Goal: Book appointment/travel/reservation

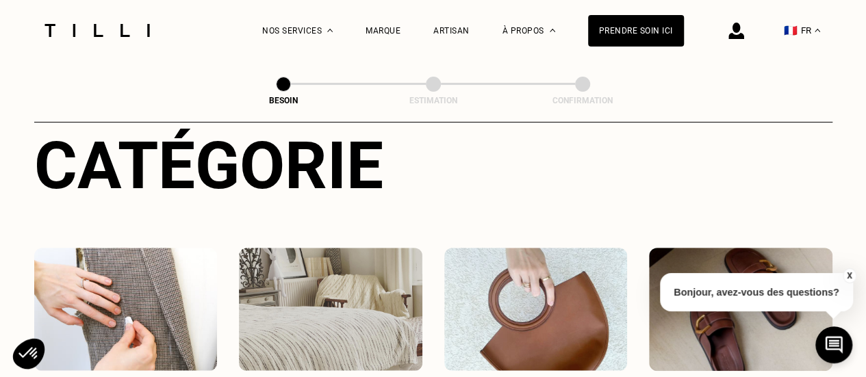
scroll to position [274, 0]
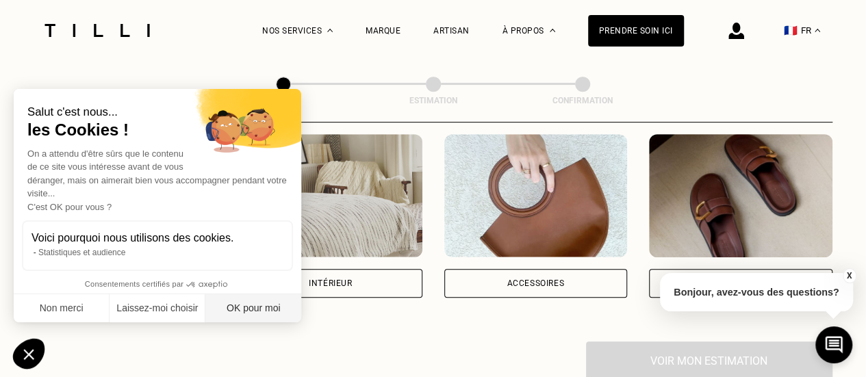
click at [257, 303] on button "OK pour moi" at bounding box center [253, 308] width 96 height 29
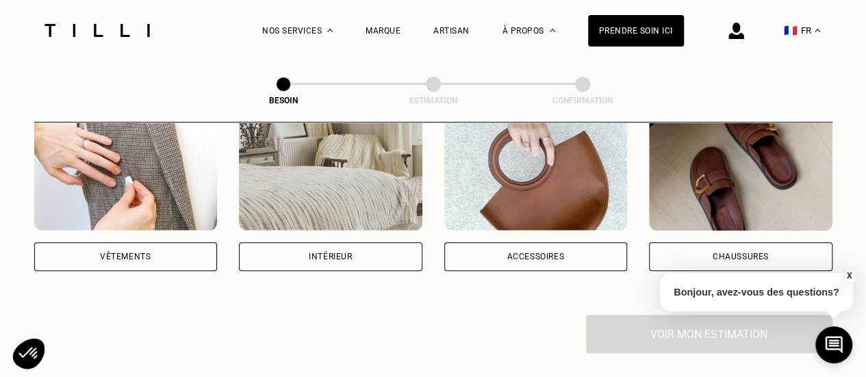
scroll to position [284, 0]
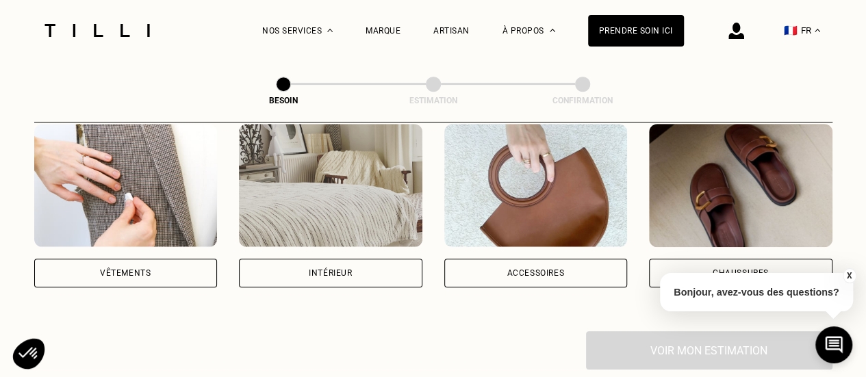
click at [183, 259] on div "Vêtements" at bounding box center [126, 273] width 184 height 29
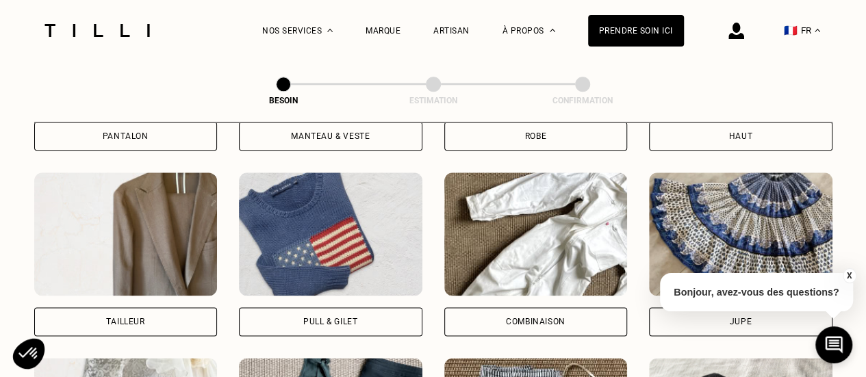
click at [352, 318] on div "Pull & gilet" at bounding box center [330, 322] width 54 height 8
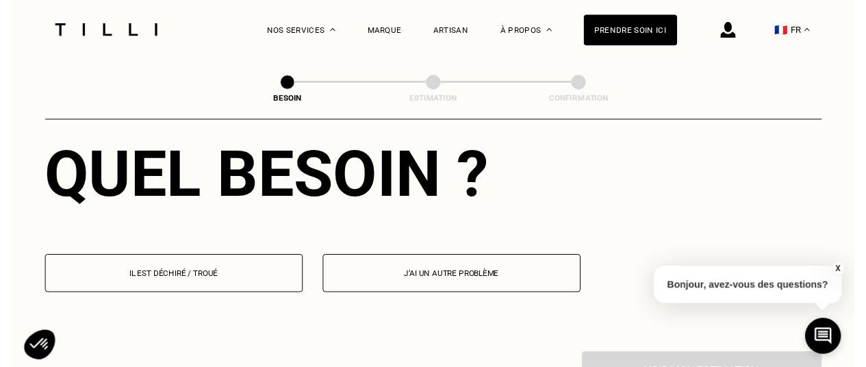
scroll to position [1265, 0]
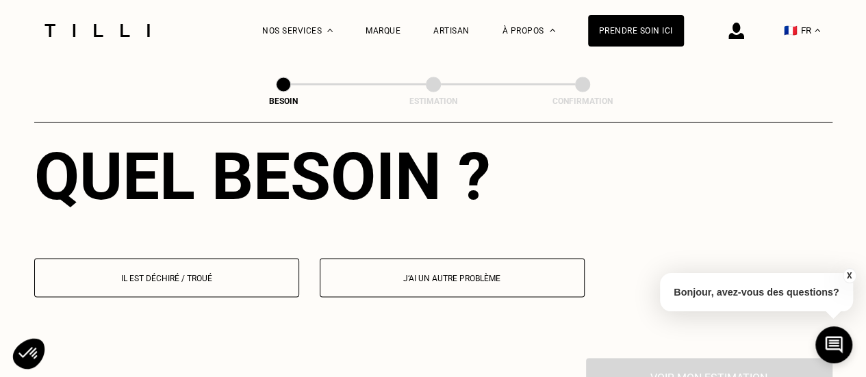
click at [206, 273] on button "Il est déchiré / troué" at bounding box center [166, 277] width 265 height 39
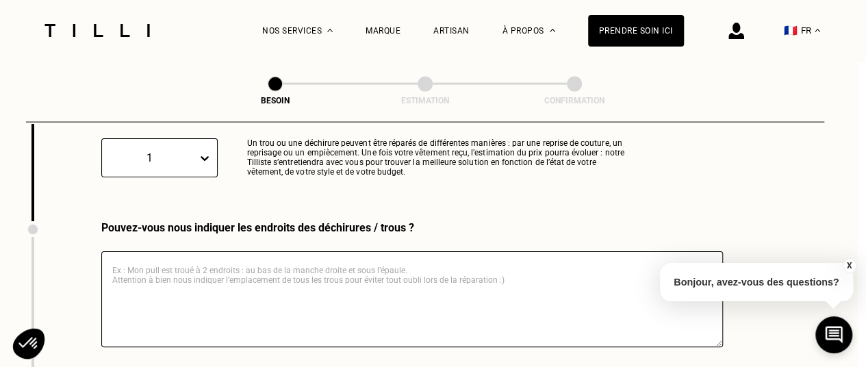
scroll to position [1517, 8]
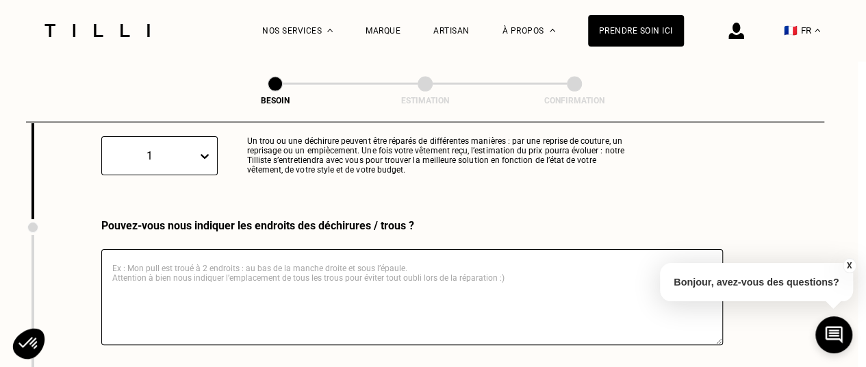
click at [209, 286] on textarea at bounding box center [412, 297] width 622 height 96
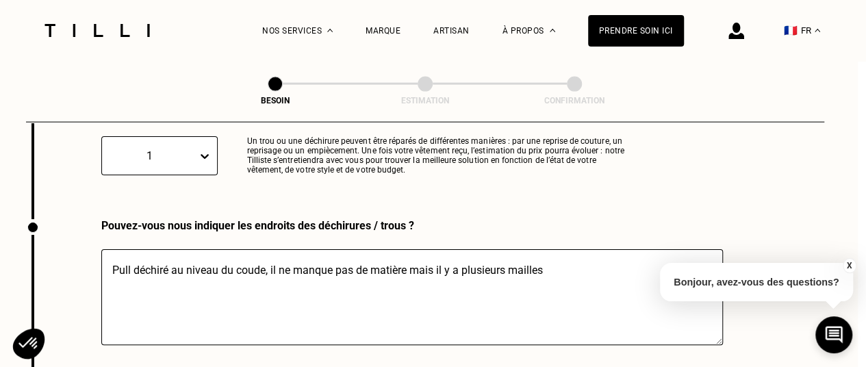
drag, startPoint x: 268, startPoint y: 257, endPoint x: 576, endPoint y: 251, distance: 308.2
click at [576, 251] on textarea "Pull déchiré au niveau du coude, il ne manque pas de matière mais il y a plusie…" at bounding box center [412, 297] width 622 height 96
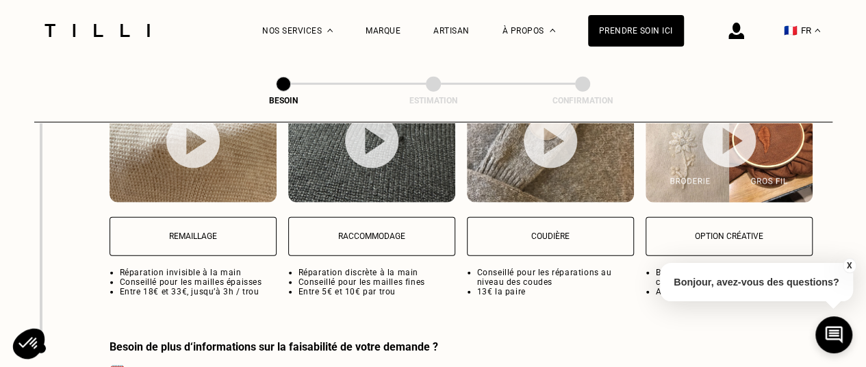
scroll to position [1870, 0]
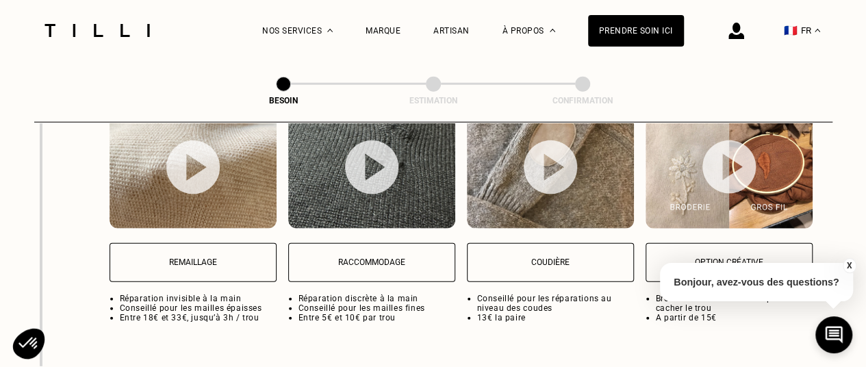
type textarea "Pull déchiré au niveau du coude"
click at [401, 258] on p "Raccommodage" at bounding box center [372, 263] width 152 height 10
select select "FR"
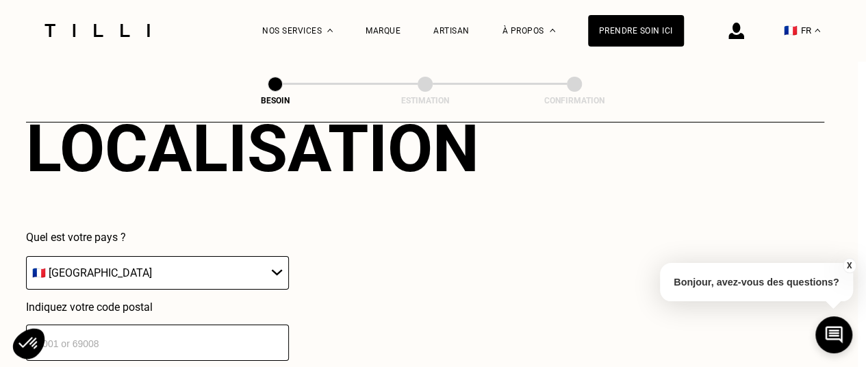
scroll to position [2305, 8]
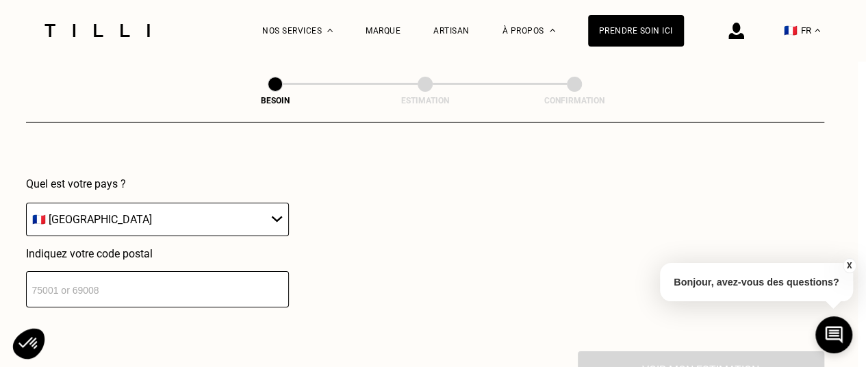
click at [174, 279] on input "number" at bounding box center [157, 289] width 263 height 36
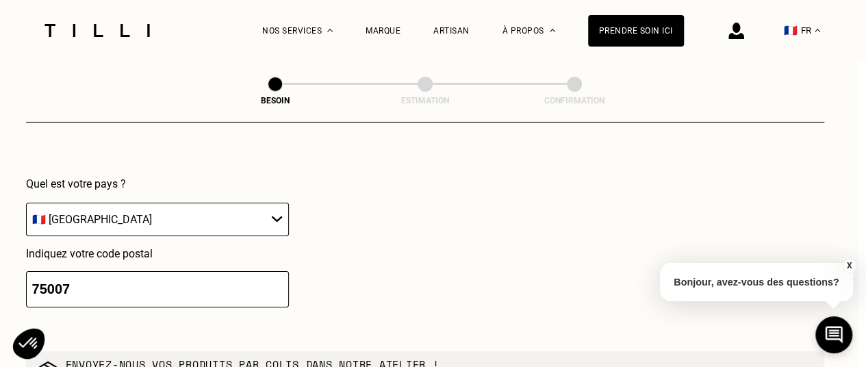
type input "75007"
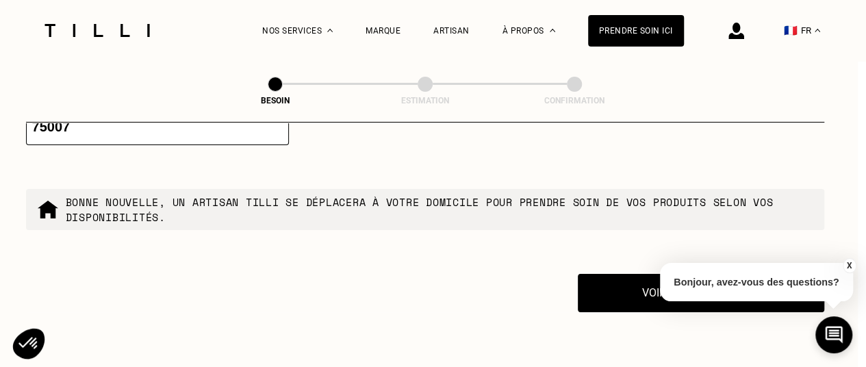
scroll to position [2437, 8]
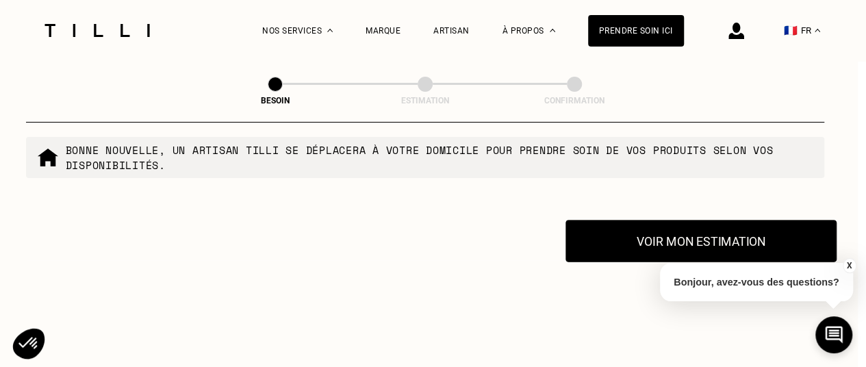
click at [641, 230] on button "Voir mon estimation" at bounding box center [701, 241] width 271 height 42
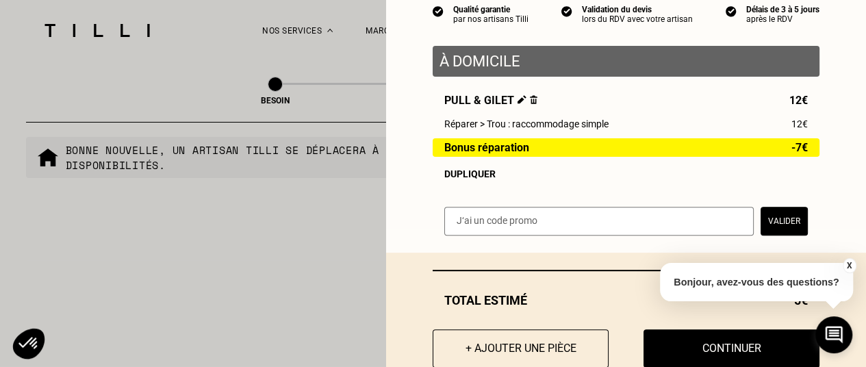
scroll to position [177, 0]
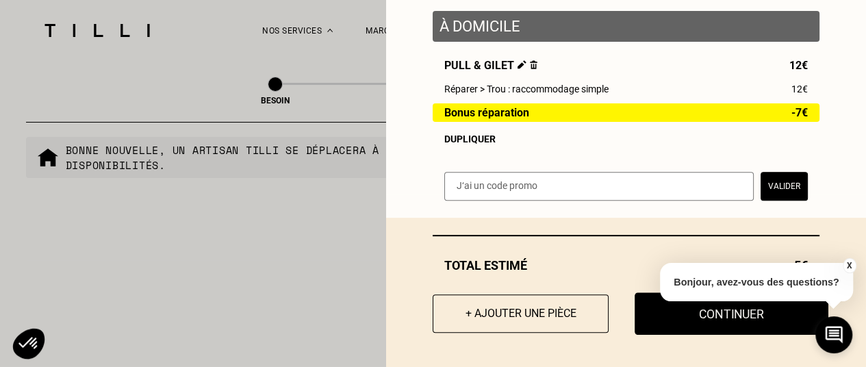
click at [666, 323] on button "Continuer" at bounding box center [732, 313] width 194 height 42
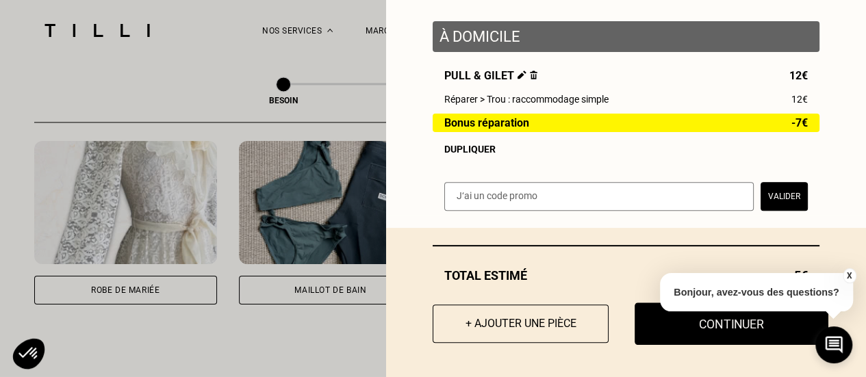
scroll to position [128, 0]
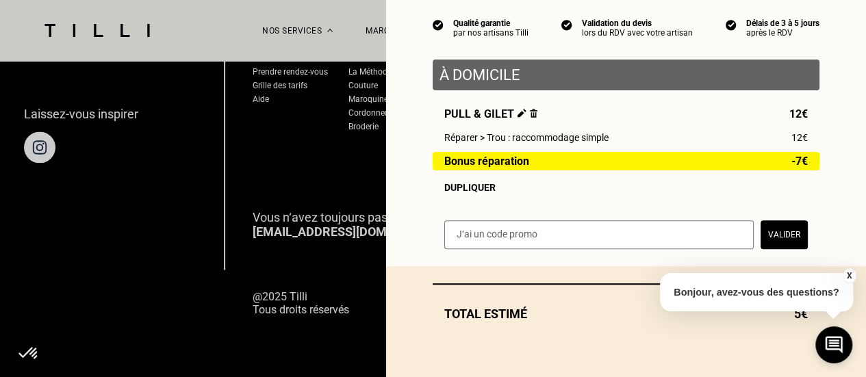
select select "FR"
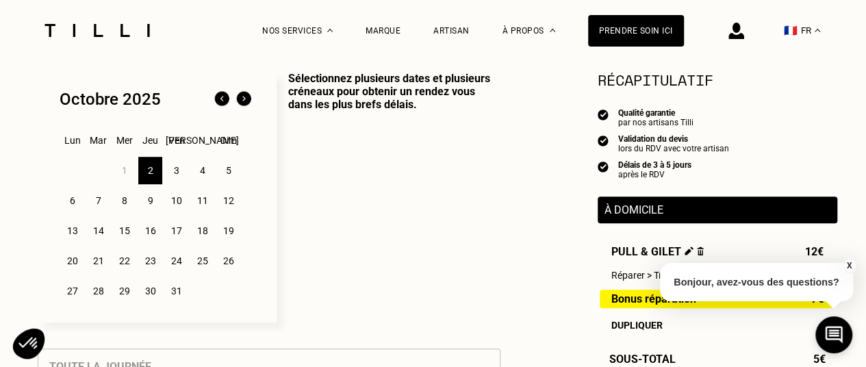
scroll to position [364, 0]
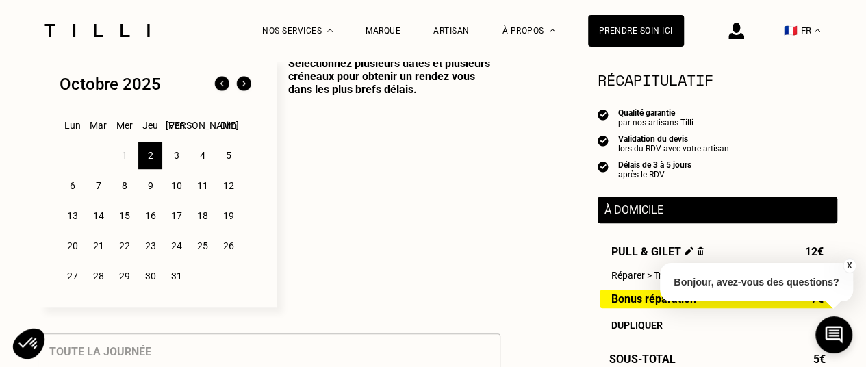
click at [71, 188] on div "6" at bounding box center [72, 185] width 24 height 27
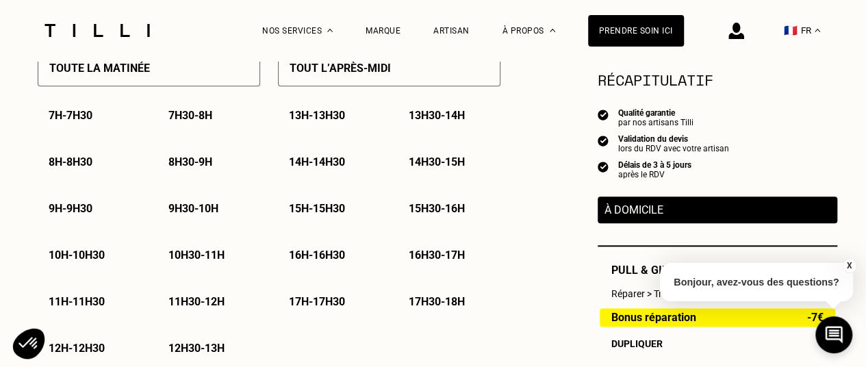
scroll to position [697, 0]
click at [70, 168] on p "8h - 8h30" at bounding box center [71, 161] width 44 height 13
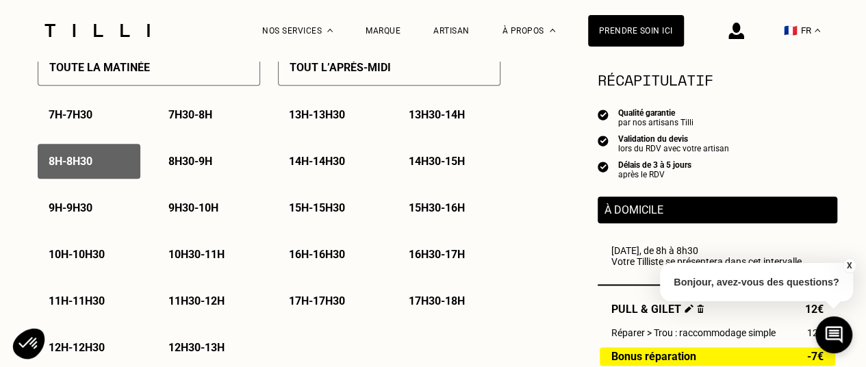
click at [75, 208] on p "9h - 9h30" at bounding box center [71, 207] width 44 height 13
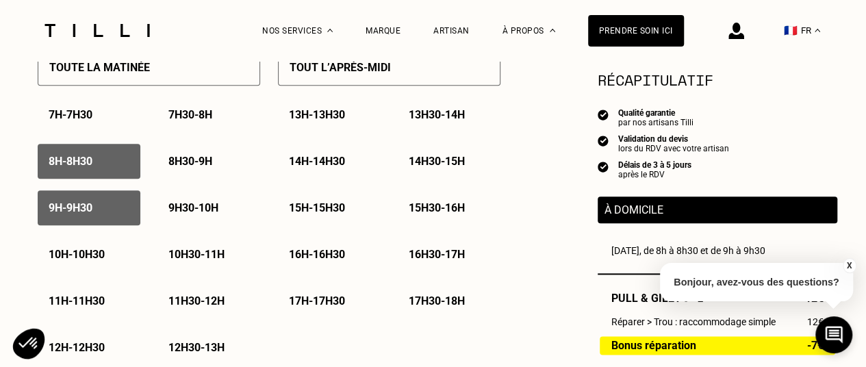
click at [84, 151] on div "8h - 8h30" at bounding box center [89, 161] width 103 height 35
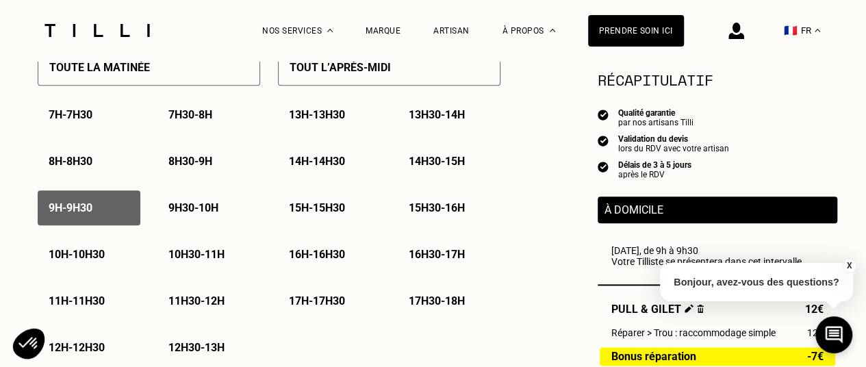
click at [93, 203] on div "9h - 9h30" at bounding box center [89, 207] width 103 height 35
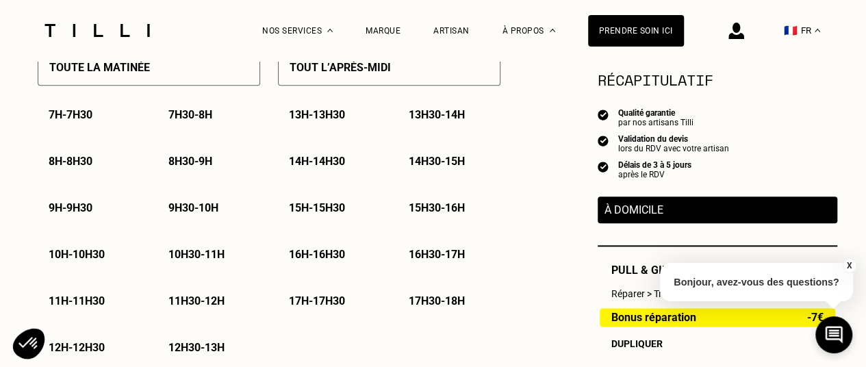
click at [175, 175] on div "8h30 - 9h" at bounding box center [209, 161] width 103 height 35
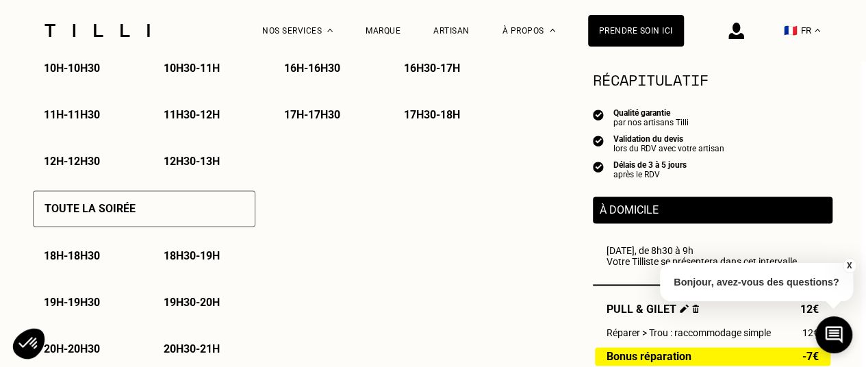
scroll to position [883, 5]
click at [856, 265] on div "Besoin Estimation Confirmation Estimation Récapitulatif Qualité garantie par no…" at bounding box center [428, 300] width 985 height 2247
click at [845, 265] on button "X" at bounding box center [849, 265] width 14 height 15
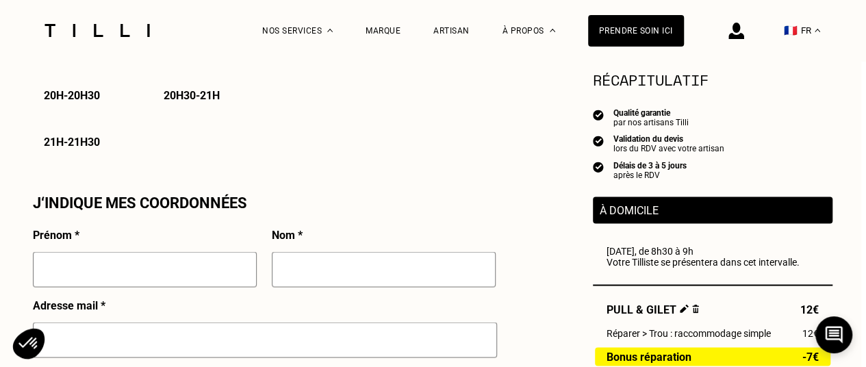
scroll to position [1220, 5]
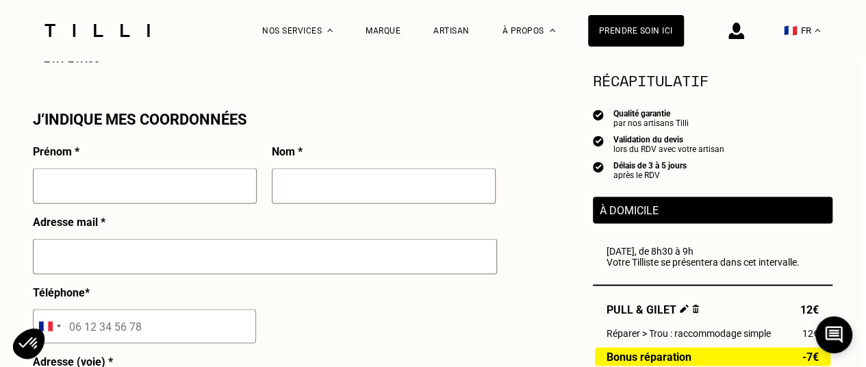
click at [174, 197] on input "text" at bounding box center [145, 186] width 224 height 36
type input "[PERSON_NAME]"
type input "Serrure"
type input "[EMAIL_ADDRESS][DOMAIN_NAME]"
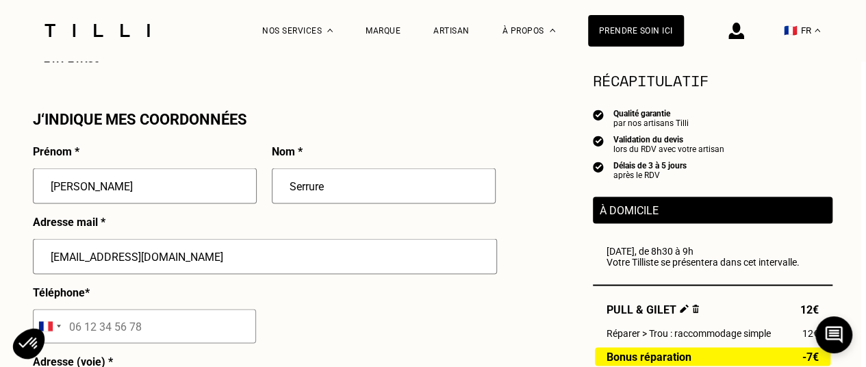
type input "06 32 91 38 17"
type input "[STREET_ADDRESS]"
type input "[GEOGRAPHIC_DATA]"
drag, startPoint x: 203, startPoint y: 258, endPoint x: 0, endPoint y: 248, distance: 203.0
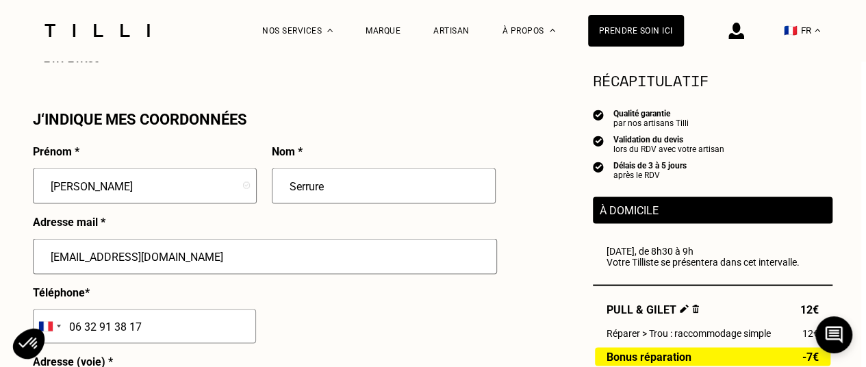
scroll to position [1220, 0]
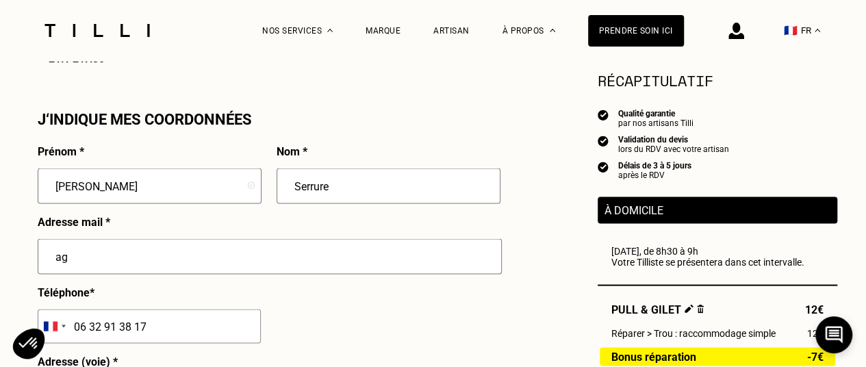
type input "[EMAIL_ADDRESS][DOMAIN_NAME]"
type input "2e étage"
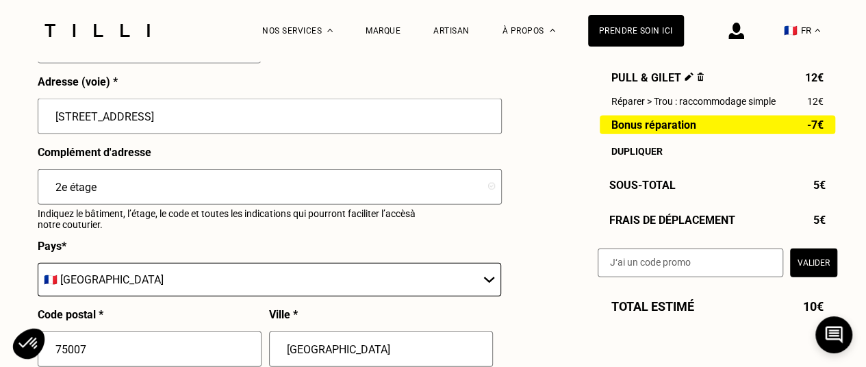
scroll to position [1524, 0]
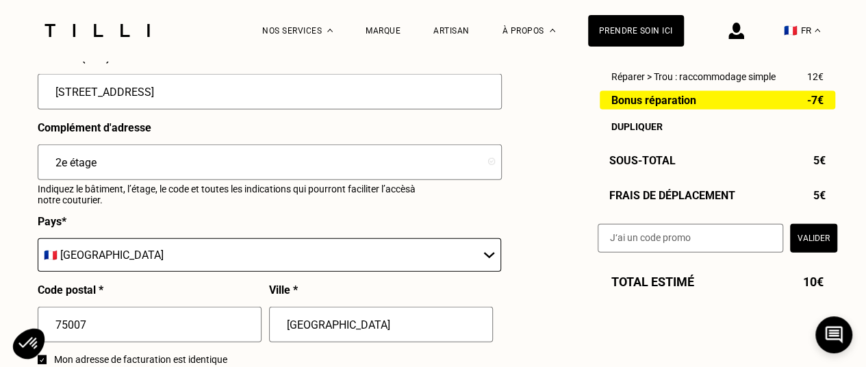
drag, startPoint x: 92, startPoint y: 167, endPoint x: 0, endPoint y: 169, distance: 91.8
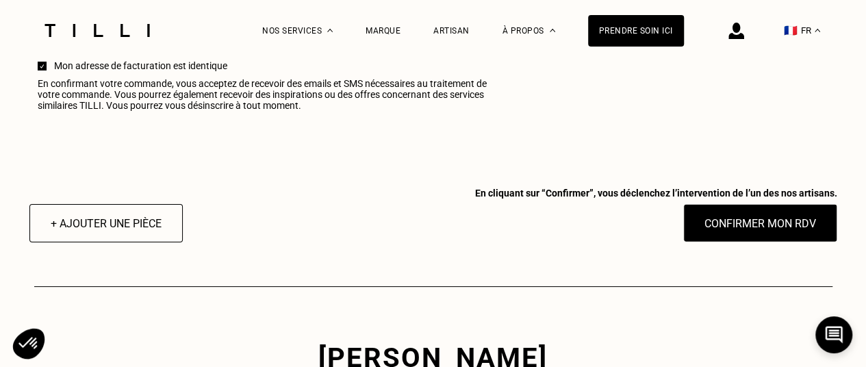
scroll to position [1856, 0]
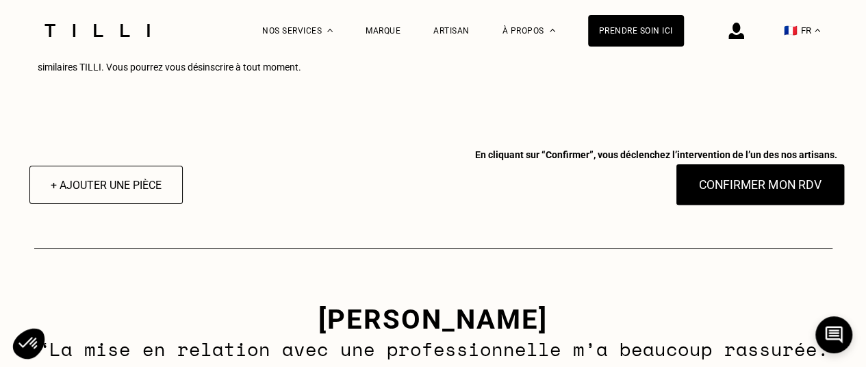
click at [753, 197] on button "Confirmer mon RDV" at bounding box center [760, 185] width 170 height 42
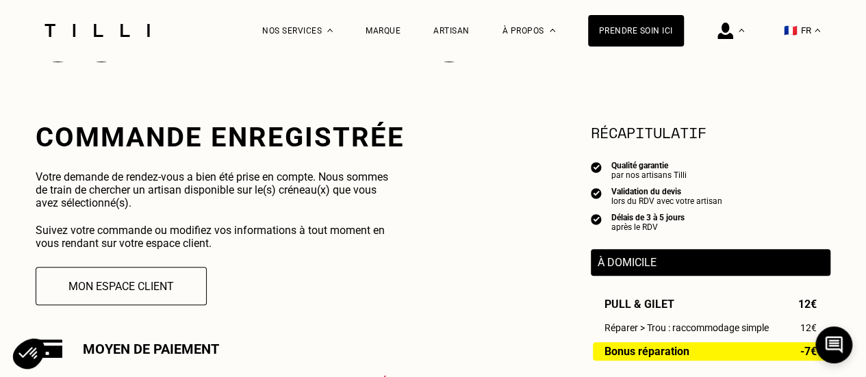
scroll to position [214, 0]
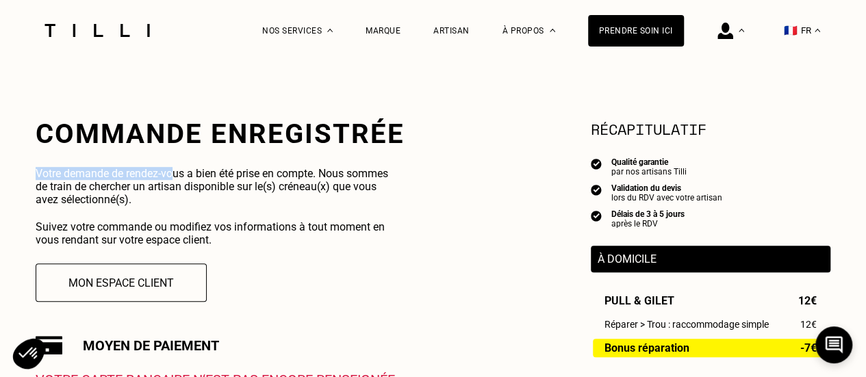
drag, startPoint x: 176, startPoint y: 180, endPoint x: 227, endPoint y: 225, distance: 67.9
click at [227, 225] on div "Commande enregistrée Votre demande de rendez-vous a bien été prise en compte. N…" at bounding box center [220, 315] width 369 height 395
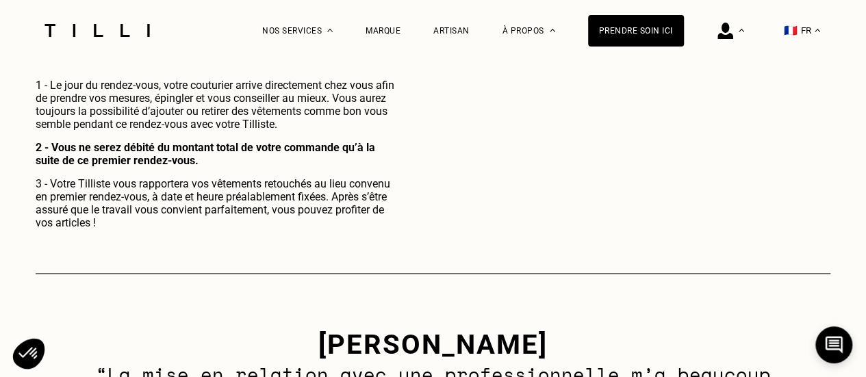
scroll to position [763, 0]
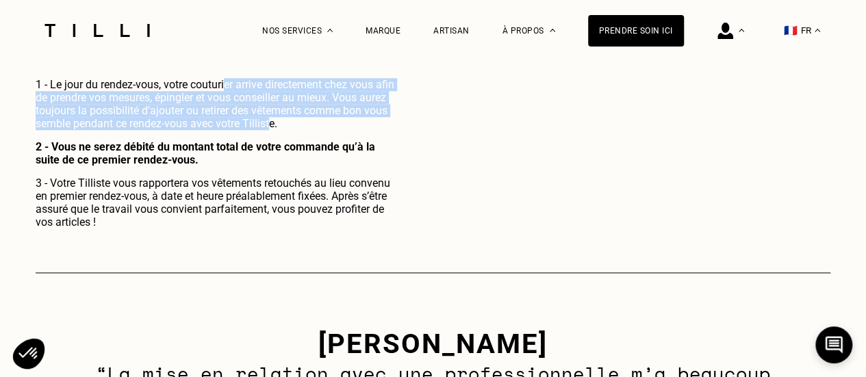
drag, startPoint x: 226, startPoint y: 87, endPoint x: 268, endPoint y: 131, distance: 61.0
click at [268, 130] on p "1 - Le jour du rendez-vous, votre couturier arrive directement chez vous afin d…" at bounding box center [218, 104] width 365 height 52
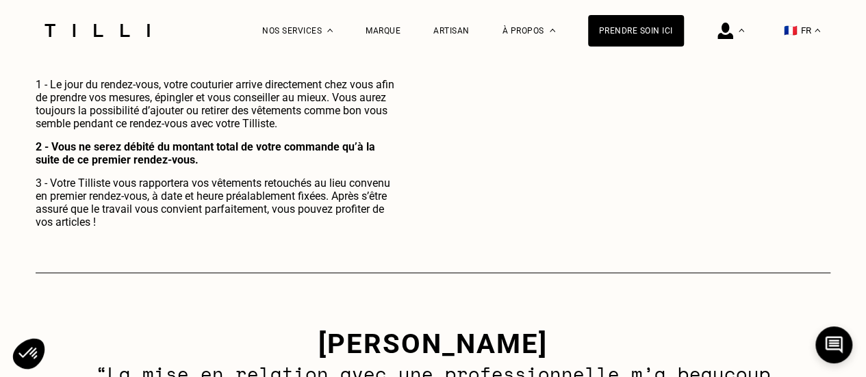
drag, startPoint x: 359, startPoint y: 177, endPoint x: 290, endPoint y: 181, distance: 69.3
click at [290, 181] on div "1 - Le jour du rendez-vous, votre couturier arrive directement chez vous afin d…" at bounding box center [218, 153] width 365 height 151
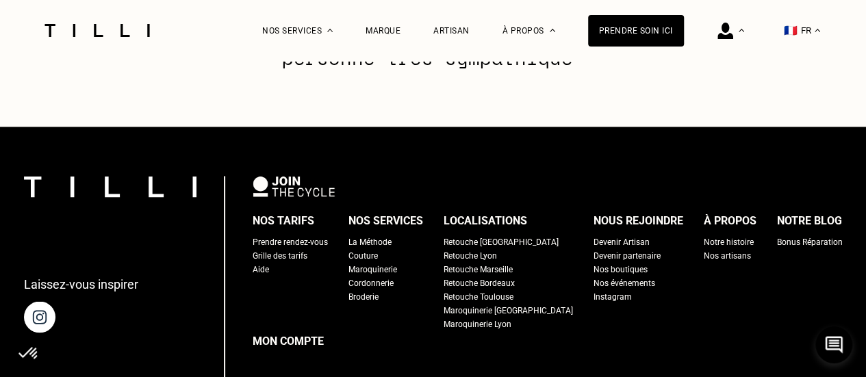
scroll to position [1166, 0]
